Goal: Transaction & Acquisition: Book appointment/travel/reservation

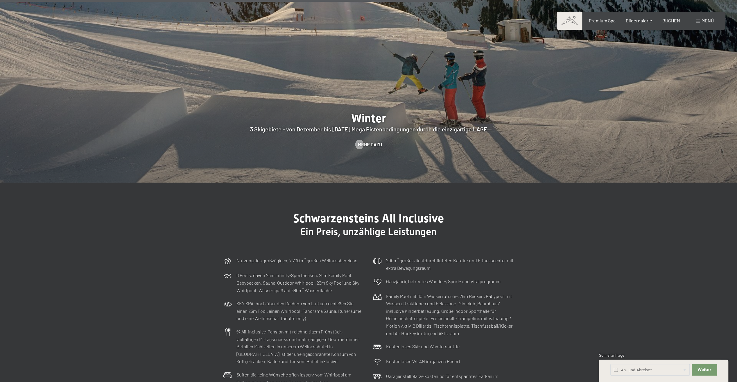
scroll to position [1975, 0]
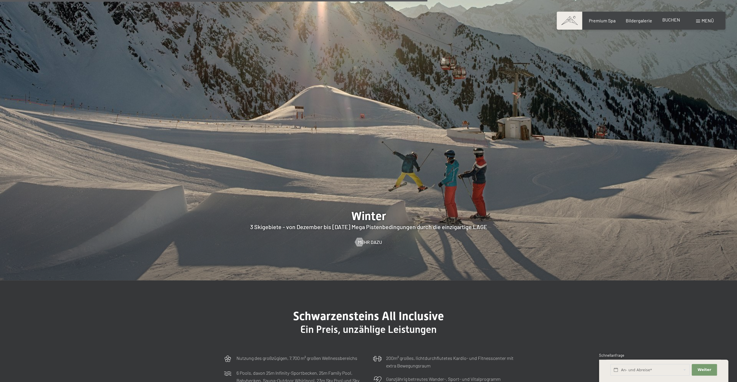
click at [668, 21] on span "BUCHEN" at bounding box center [671, 20] width 18 height 6
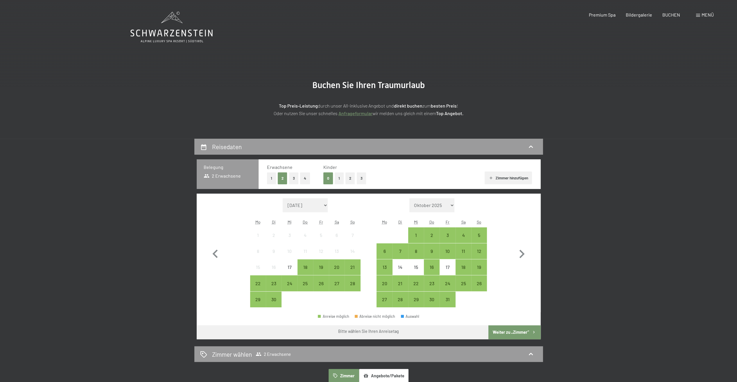
click at [295, 178] on button "3" at bounding box center [294, 178] width 10 height 12
click at [482, 252] on div "12" at bounding box center [479, 256] width 15 height 15
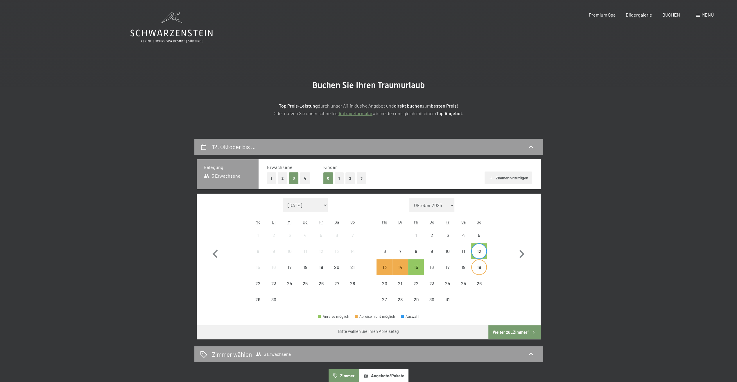
click at [479, 268] on div "19" at bounding box center [479, 272] width 15 height 15
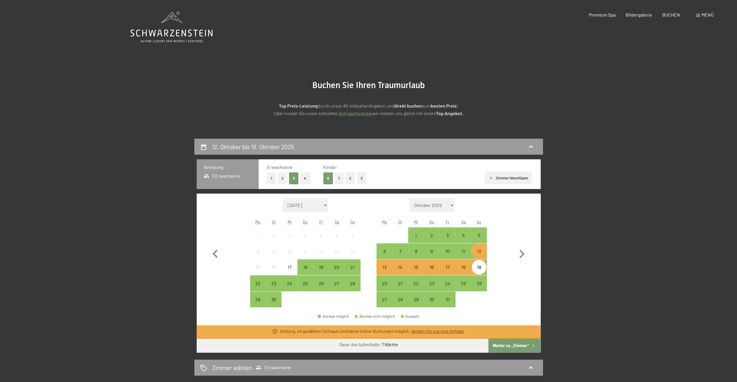
click at [514, 345] on button "Weiter zu „Zimmer“" at bounding box center [514, 345] width 52 height 14
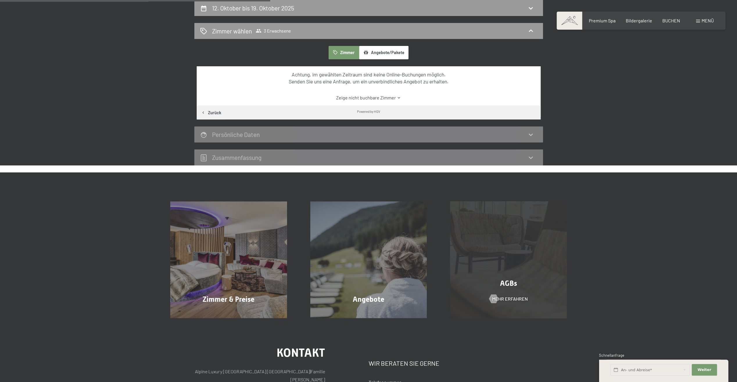
scroll to position [22, 0]
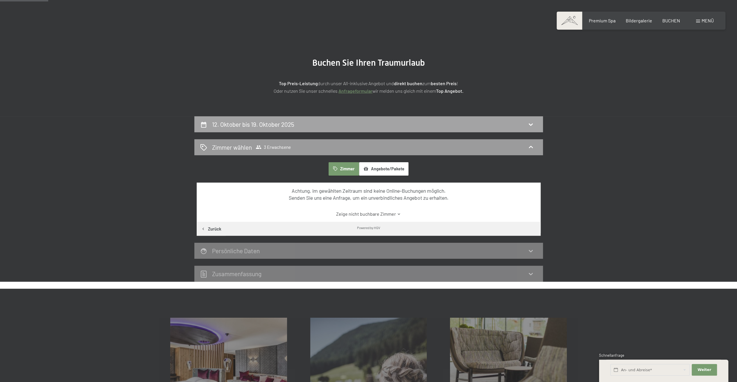
click at [532, 123] on icon at bounding box center [531, 124] width 4 height 2
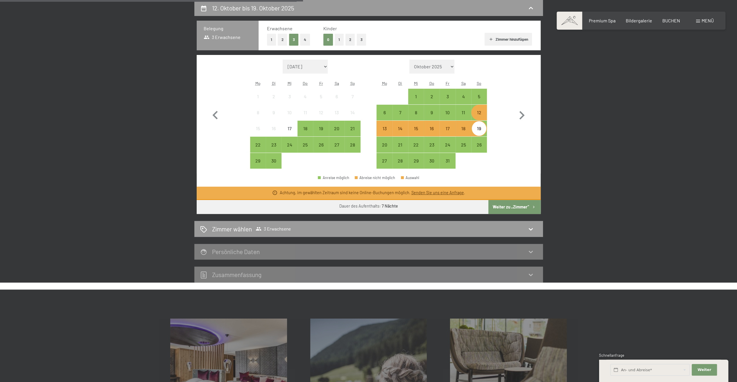
click at [480, 129] on div "19" at bounding box center [479, 133] width 15 height 15
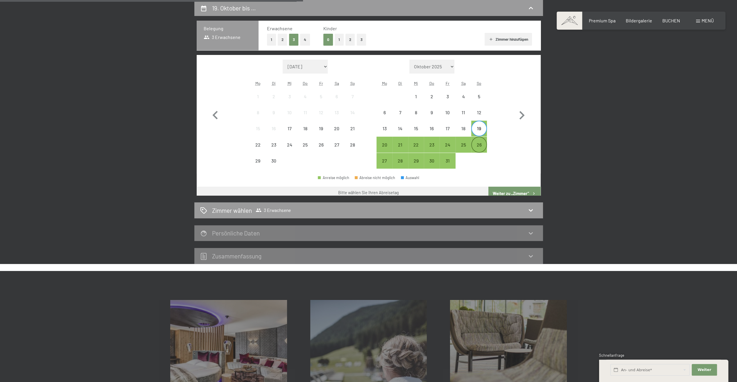
click at [479, 145] on div "26" at bounding box center [479, 149] width 15 height 15
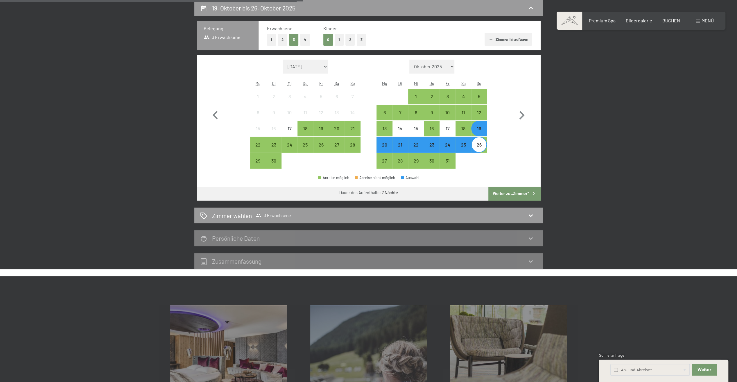
click at [512, 193] on button "Weiter zu „Zimmer“" at bounding box center [514, 193] width 52 height 14
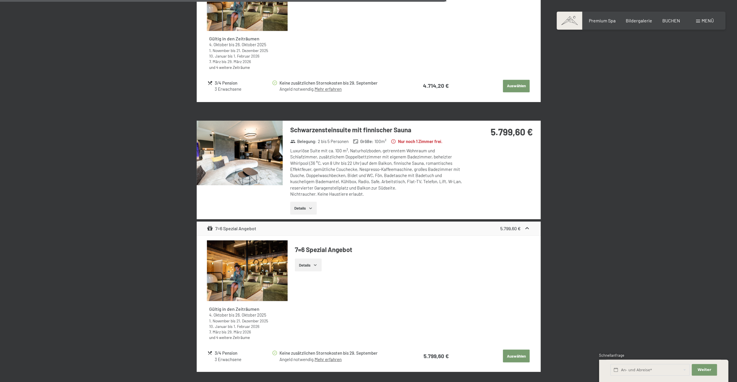
scroll to position [894, 0]
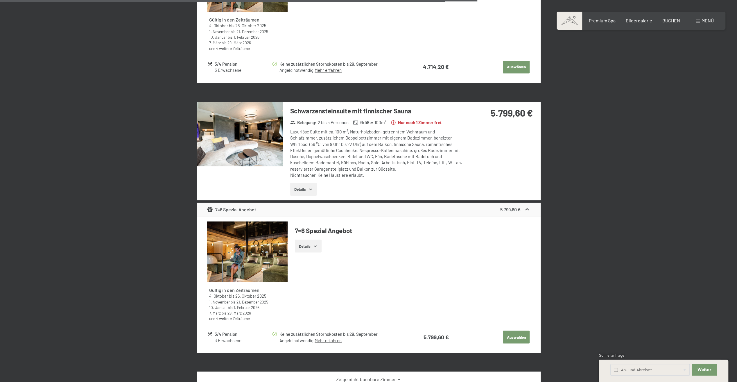
click at [252, 131] on img at bounding box center [240, 134] width 86 height 64
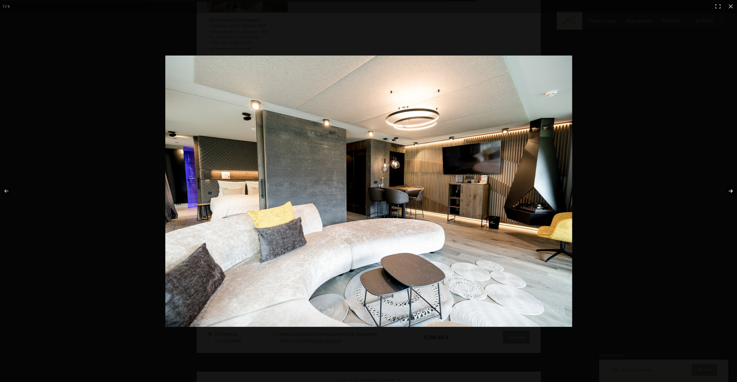
click at [732, 191] on button "button" at bounding box center [727, 190] width 20 height 29
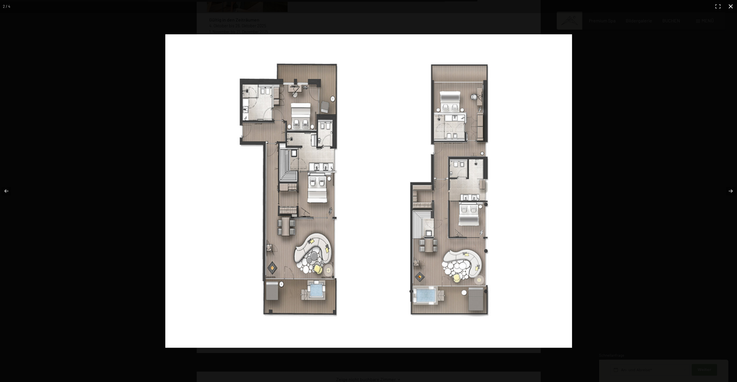
click at [729, 6] on button "button" at bounding box center [730, 6] width 13 height 13
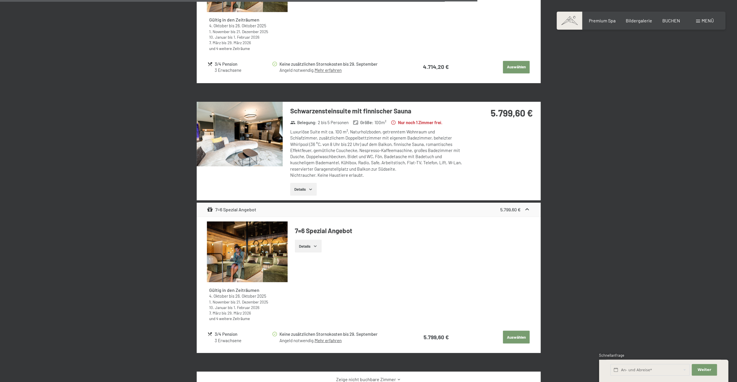
click at [304, 188] on button "Details" at bounding box center [303, 189] width 26 height 13
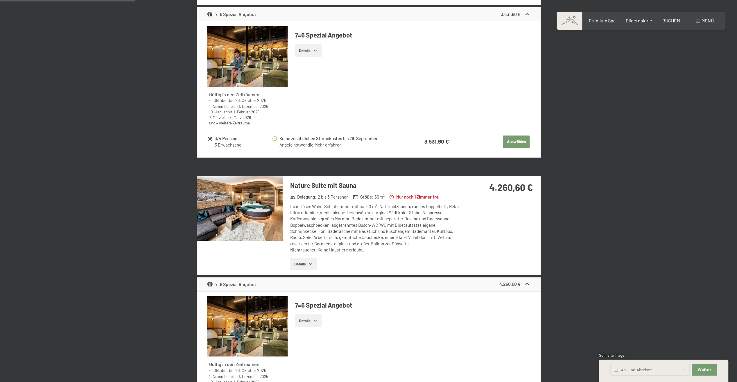
scroll to position [378, 0]
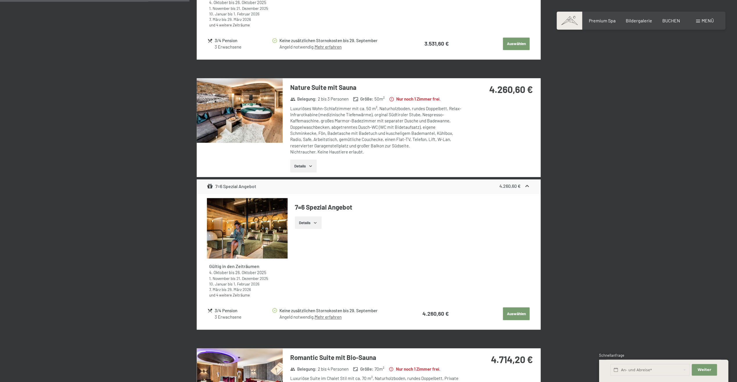
click at [248, 115] on img at bounding box center [240, 110] width 86 height 64
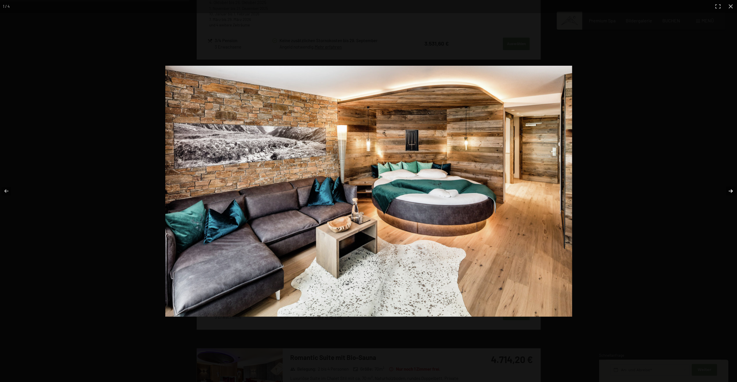
click at [730, 190] on button "button" at bounding box center [727, 190] width 20 height 29
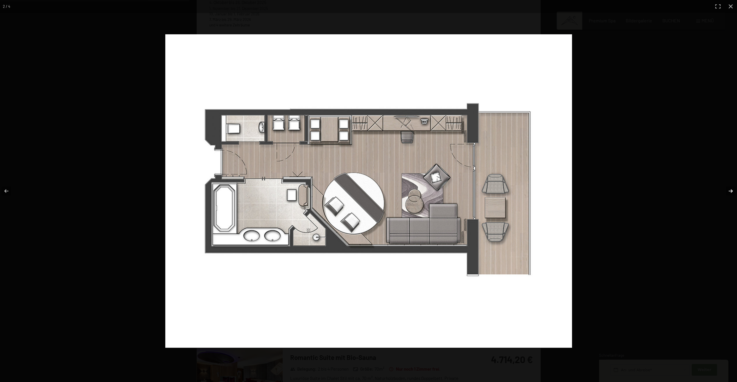
click at [730, 190] on button "button" at bounding box center [727, 190] width 20 height 29
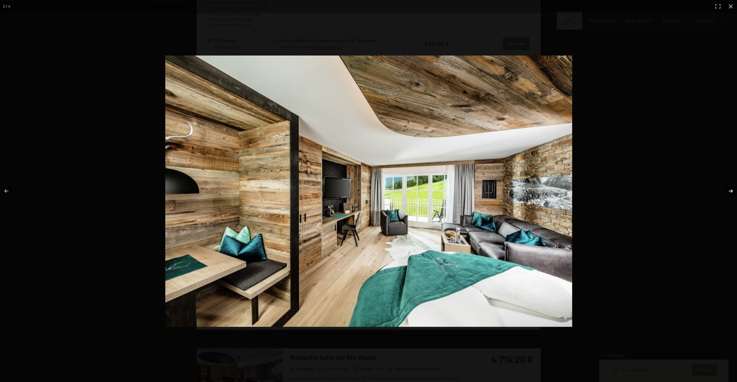
click at [727, 192] on button "button" at bounding box center [727, 190] width 20 height 29
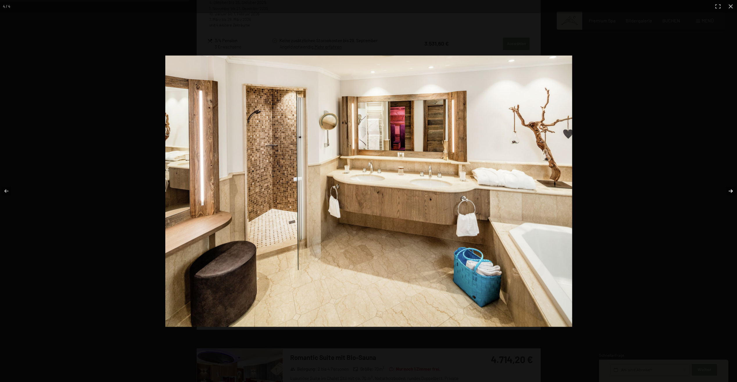
click at [727, 192] on button "button" at bounding box center [727, 190] width 20 height 29
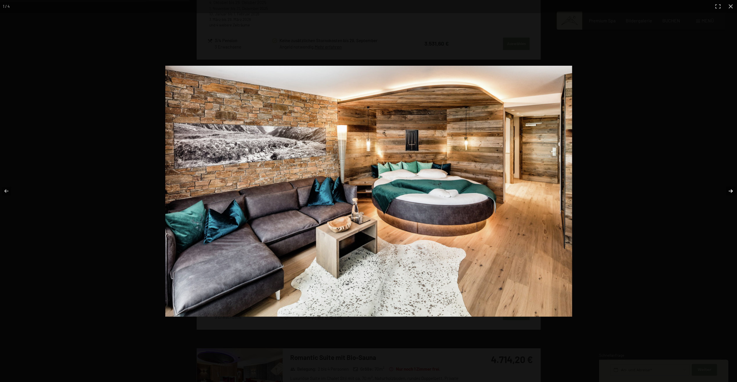
click at [727, 192] on button "button" at bounding box center [727, 190] width 20 height 29
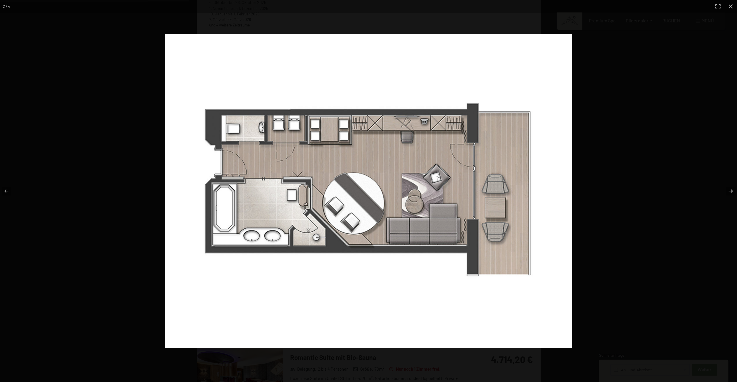
click at [727, 192] on button "button" at bounding box center [727, 190] width 20 height 29
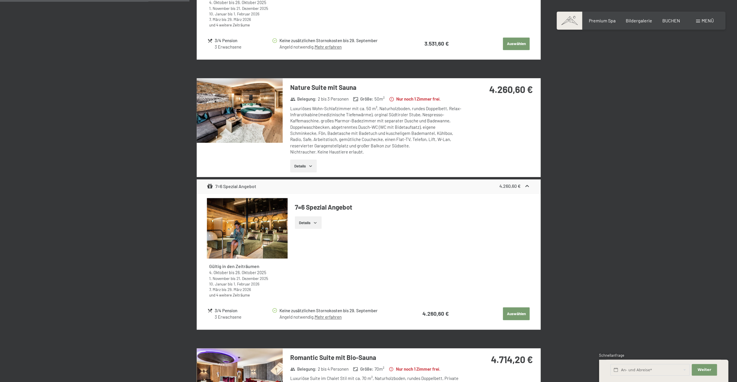
click at [0, 0] on button "button" at bounding box center [0, 0] width 0 height 0
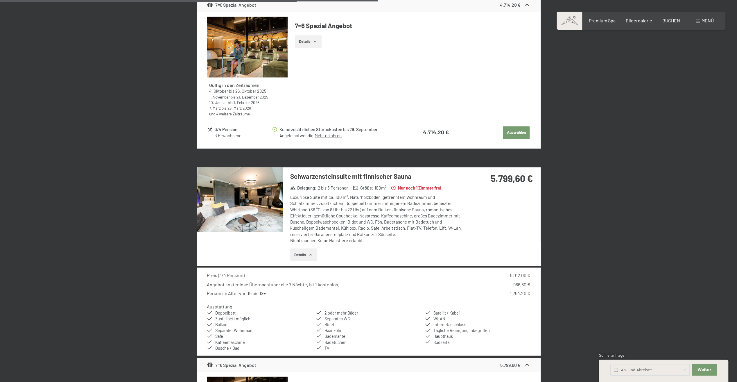
scroll to position [842, 0]
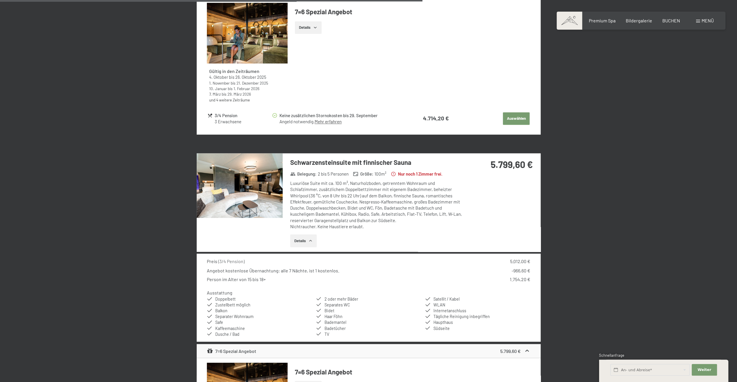
click at [241, 184] on img at bounding box center [240, 185] width 86 height 64
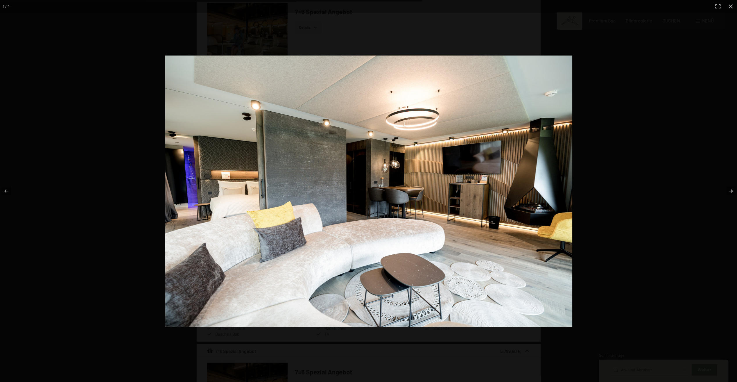
click at [729, 189] on button "button" at bounding box center [727, 190] width 20 height 29
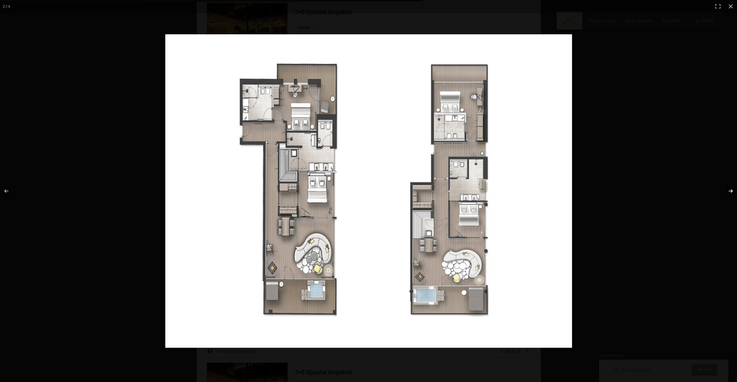
click at [729, 189] on button "button" at bounding box center [727, 190] width 20 height 29
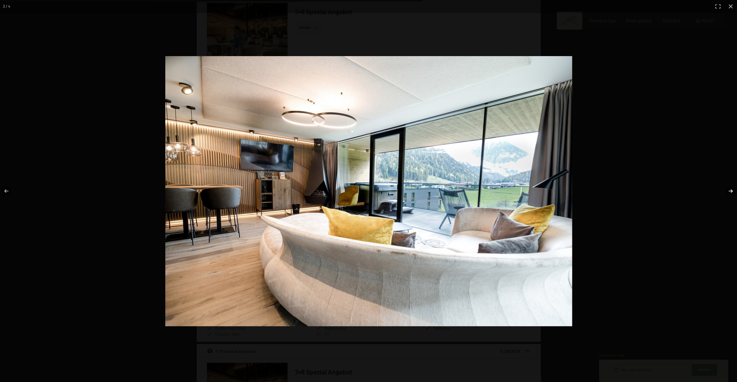
click at [730, 191] on button "button" at bounding box center [727, 190] width 20 height 29
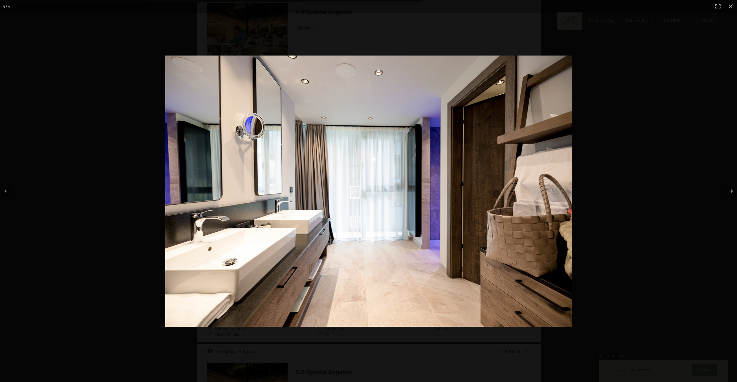
click at [731, 193] on button "button" at bounding box center [727, 190] width 20 height 29
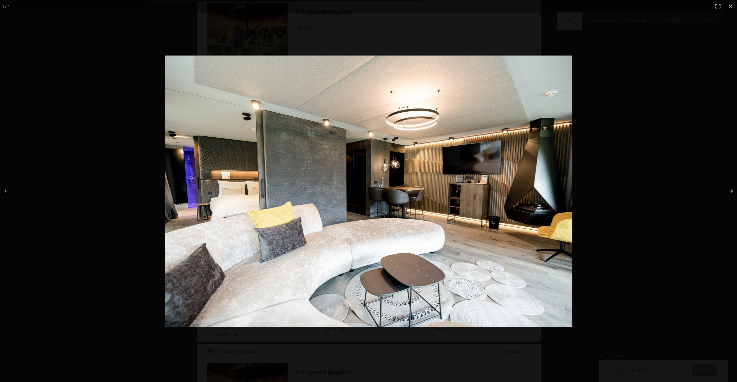
click at [729, 191] on button "button" at bounding box center [727, 190] width 20 height 29
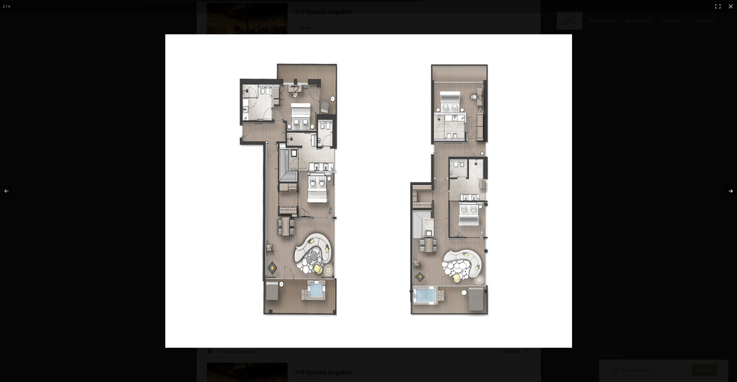
click at [729, 191] on button "button" at bounding box center [727, 190] width 20 height 29
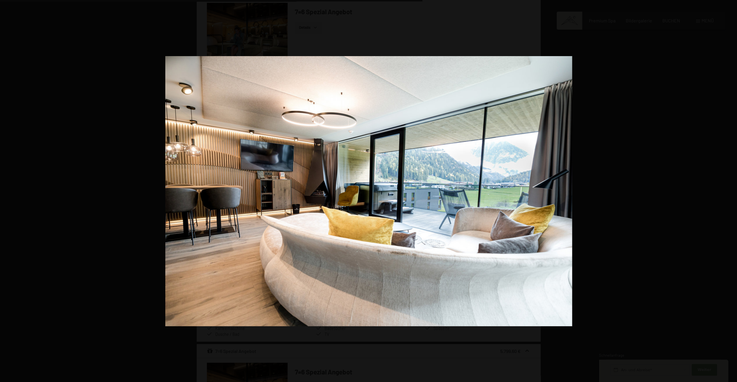
click at [729, 191] on button "button" at bounding box center [727, 190] width 20 height 29
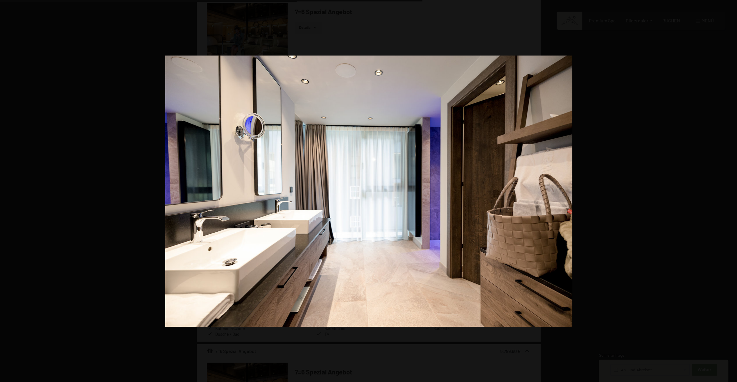
click at [729, 191] on button "button" at bounding box center [727, 190] width 20 height 29
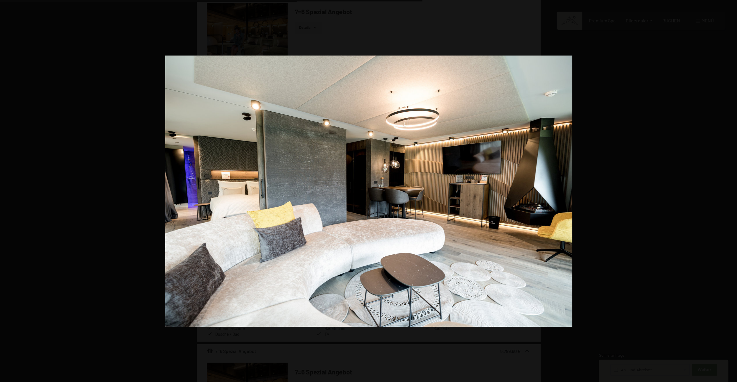
click at [729, 191] on button "button" at bounding box center [727, 190] width 20 height 29
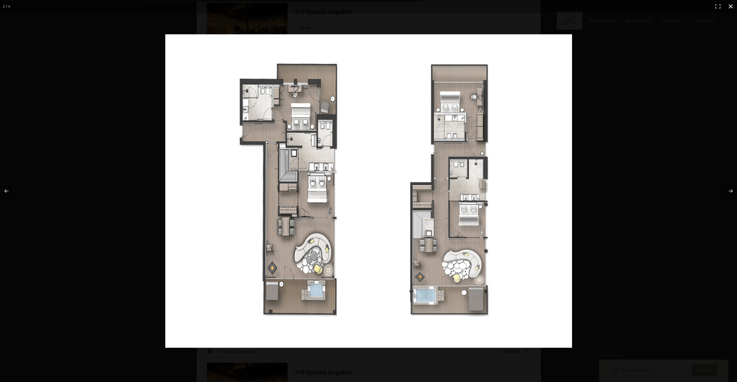
click at [730, 8] on button "button" at bounding box center [730, 6] width 13 height 13
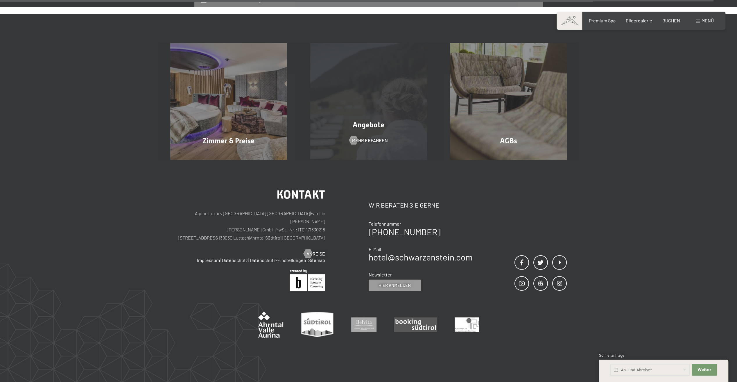
scroll to position [1307, 0]
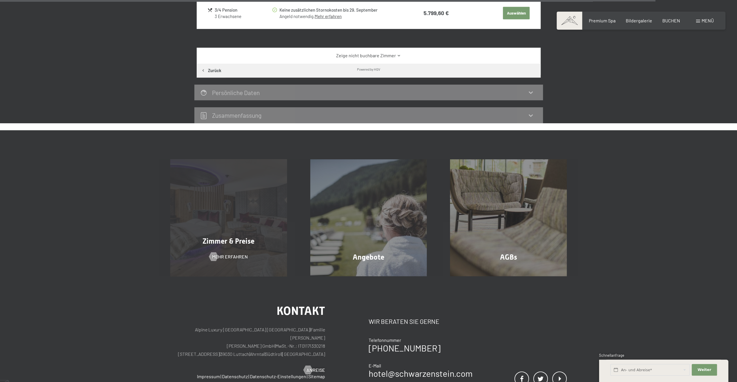
click at [234, 239] on span "Zimmer & Preise" at bounding box center [228, 241] width 52 height 8
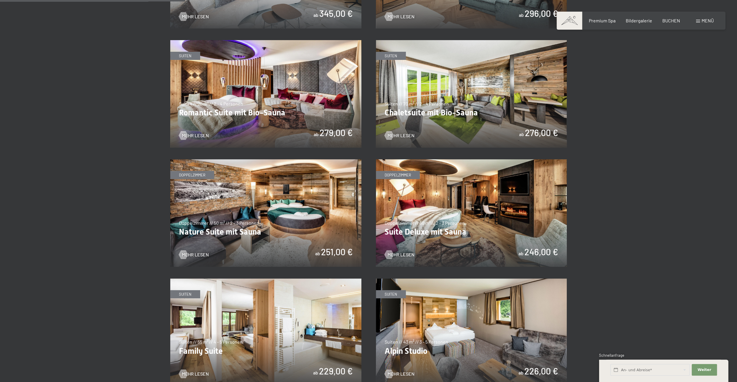
scroll to position [465, 0]
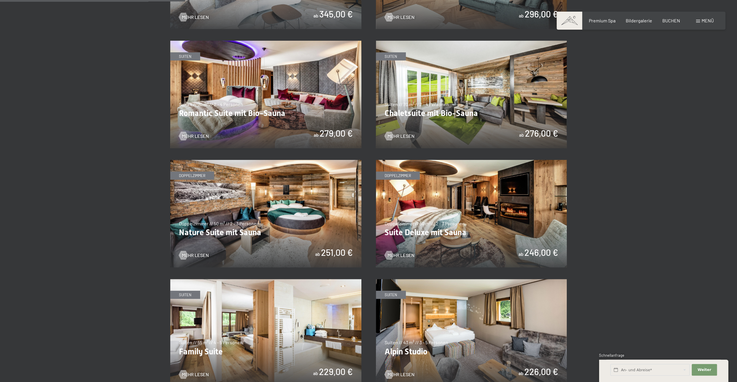
click at [442, 200] on img at bounding box center [471, 213] width 191 height 107
